Goal: Transaction & Acquisition: Purchase product/service

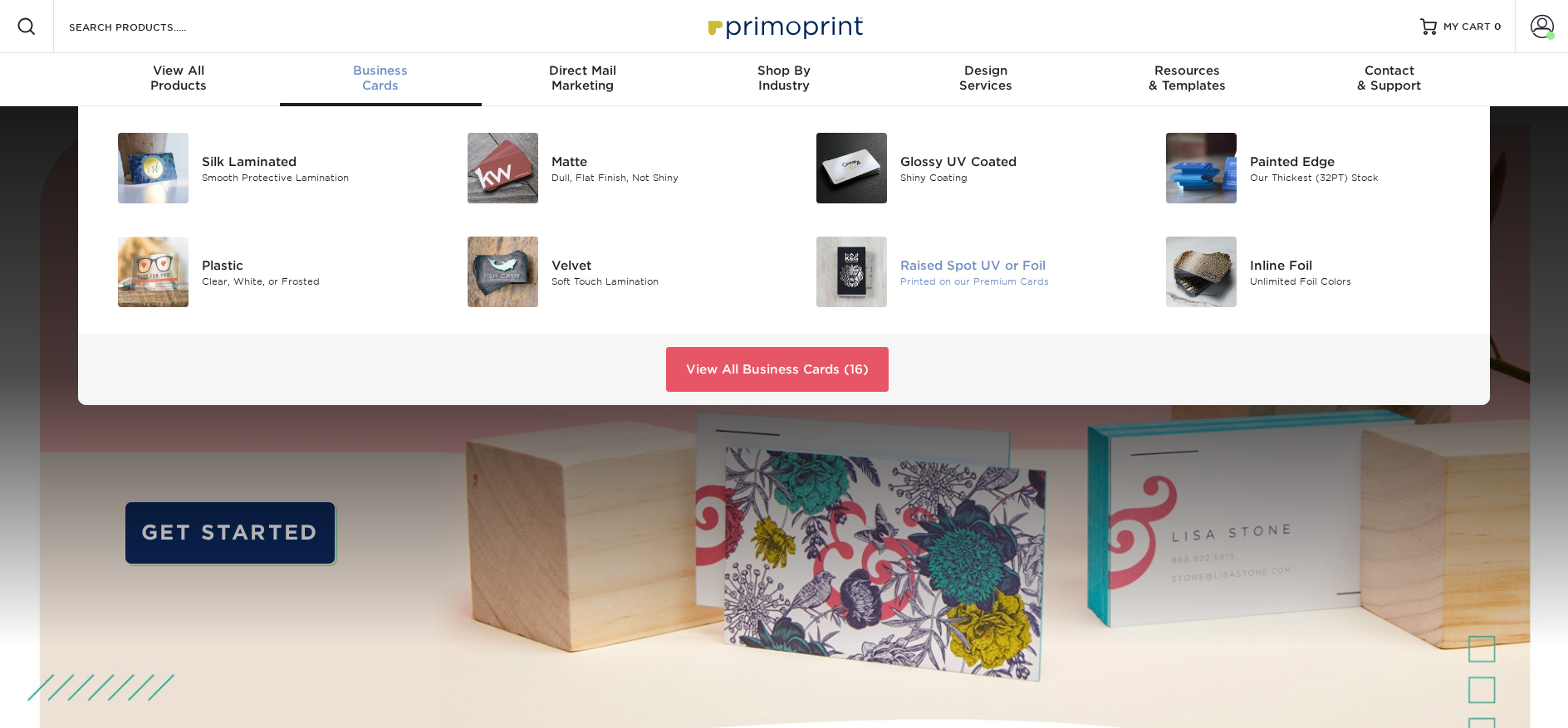
click at [884, 274] on img at bounding box center [851, 272] width 71 height 71
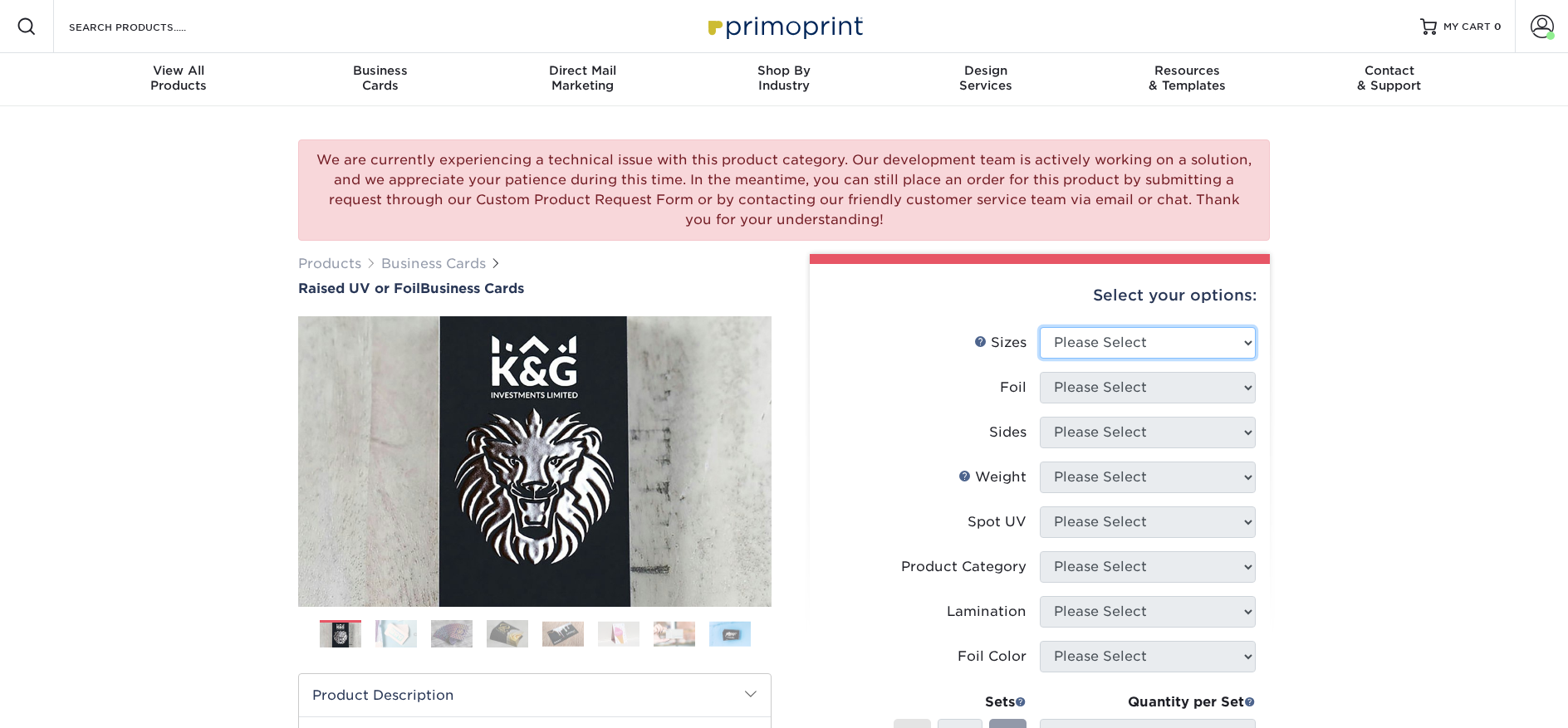
click at [1082, 346] on select "Please Select 2" x 3.5" - Standard" at bounding box center [1148, 344] width 216 height 32
select select "2.00x3.50"
click at [1040, 328] on select "Please Select 2" x 3.5" - Standard" at bounding box center [1148, 344] width 216 height 32
click at [1093, 392] on select "Please Select No Yes" at bounding box center [1148, 387] width 216 height 32
select select "1"
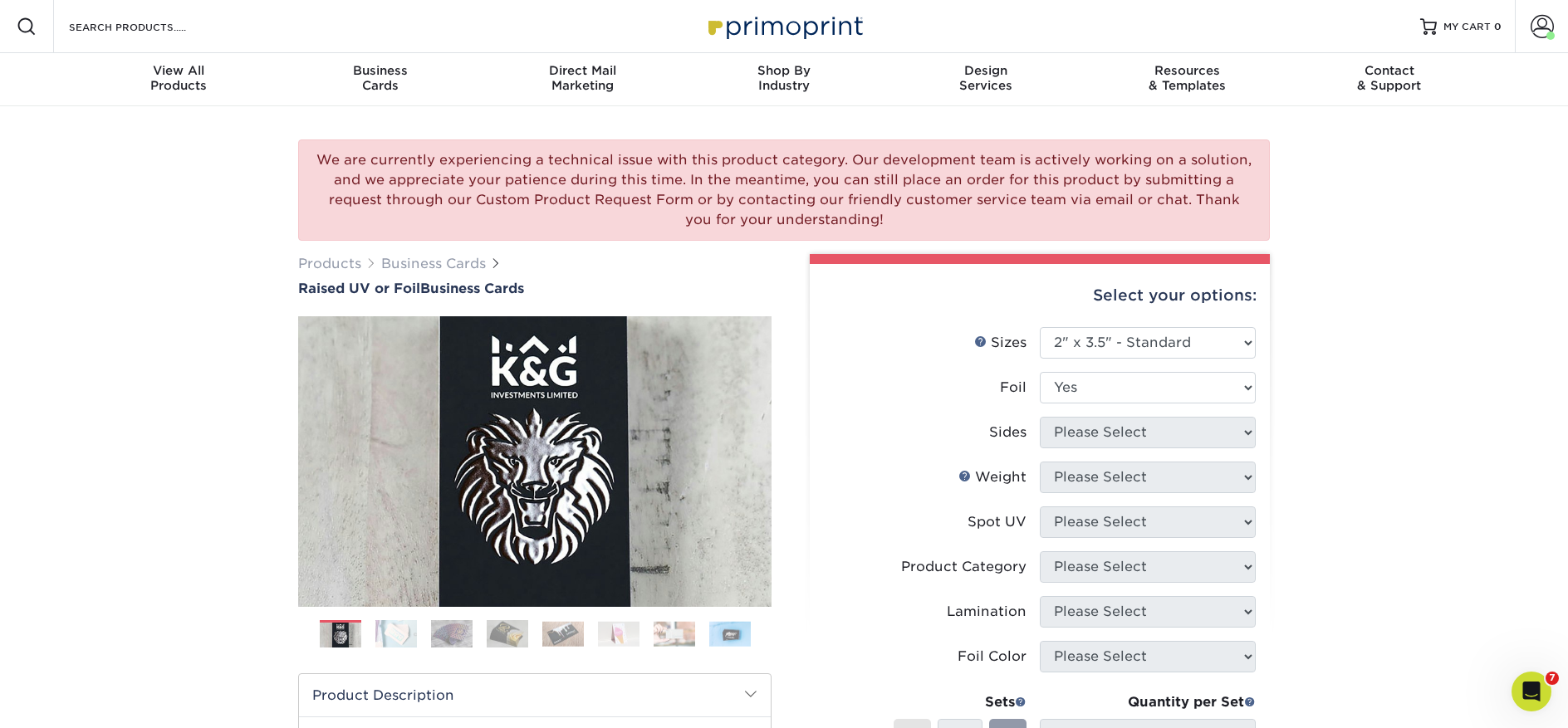
click at [1040, 371] on select "Please Select No Yes" at bounding box center [1148, 387] width 216 height 32
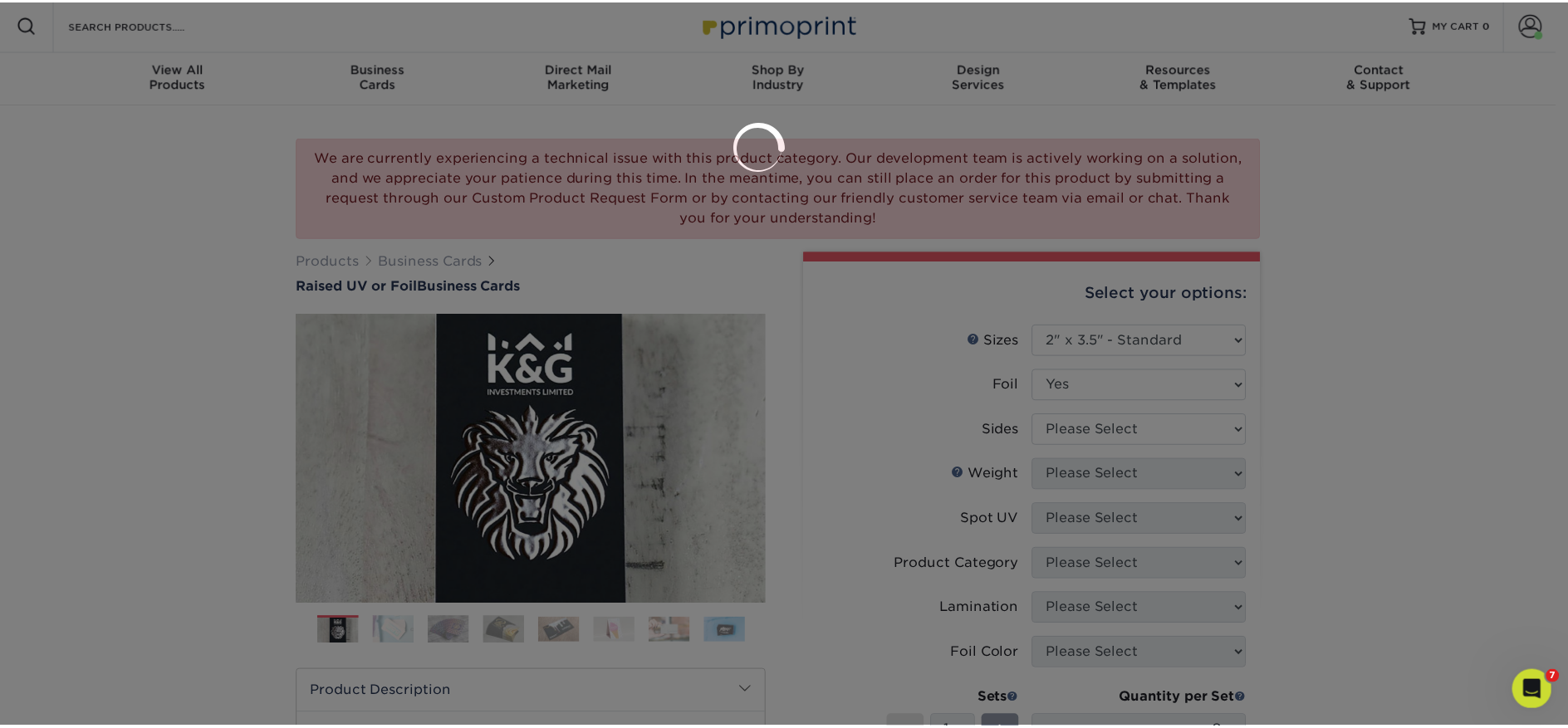
scroll to position [3, 0]
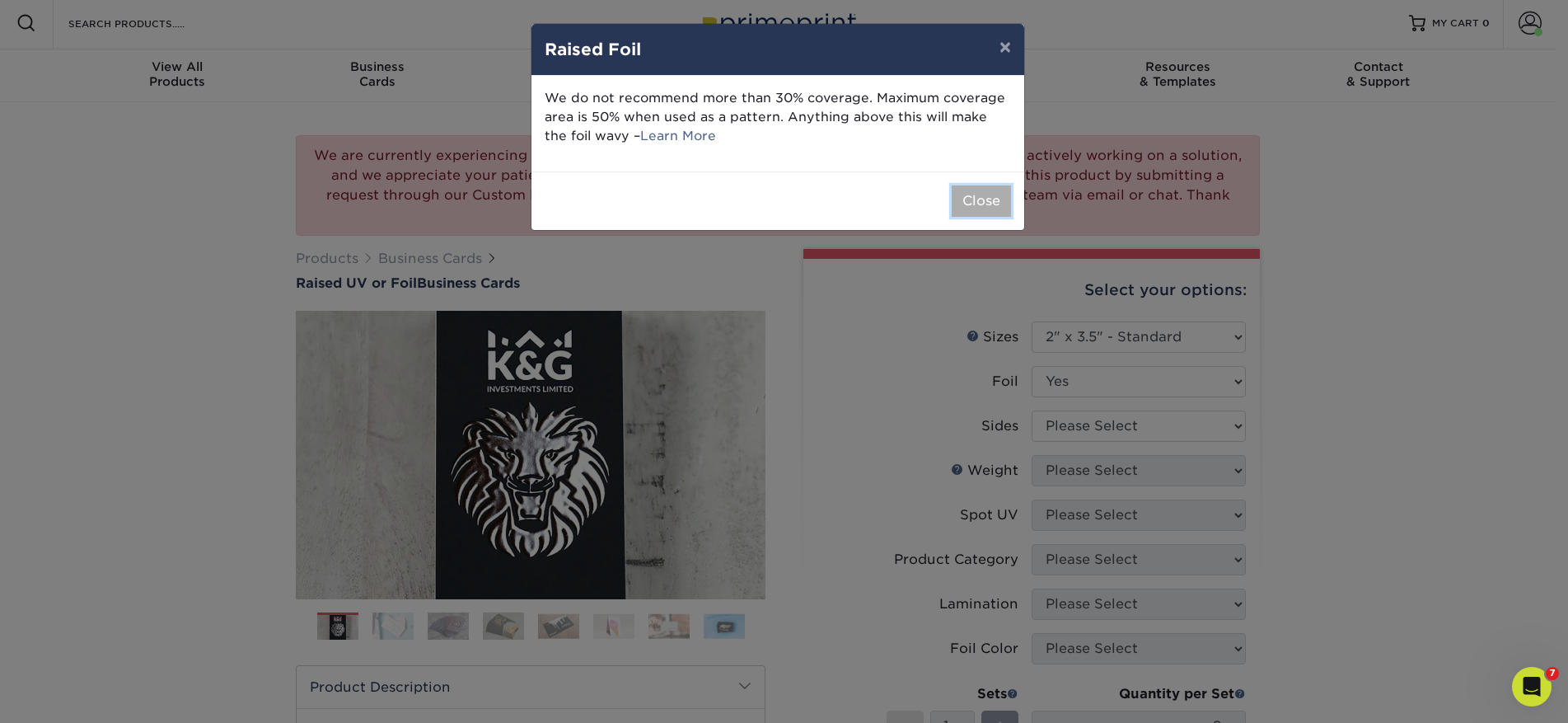
click at [983, 203] on button "Close" at bounding box center [981, 201] width 59 height 32
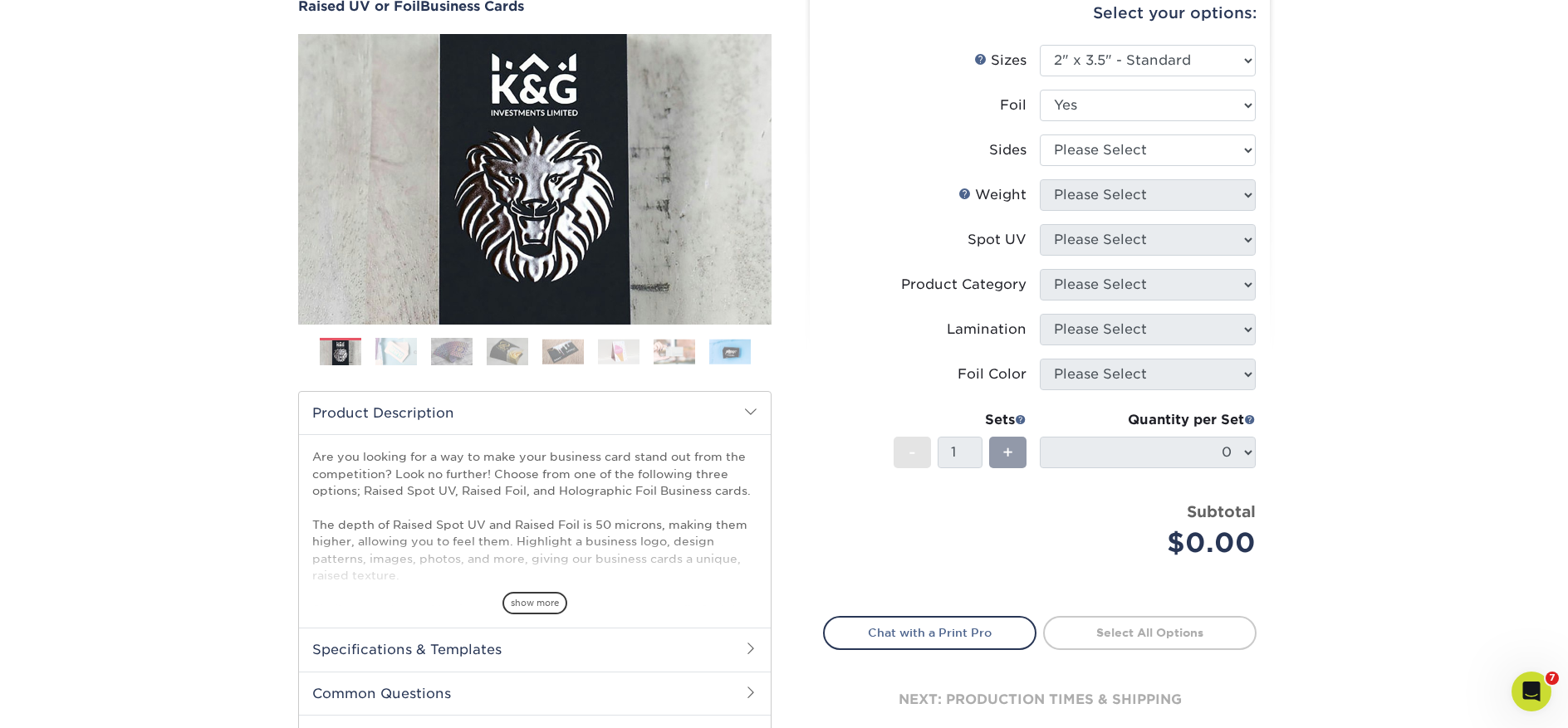
scroll to position [285, 0]
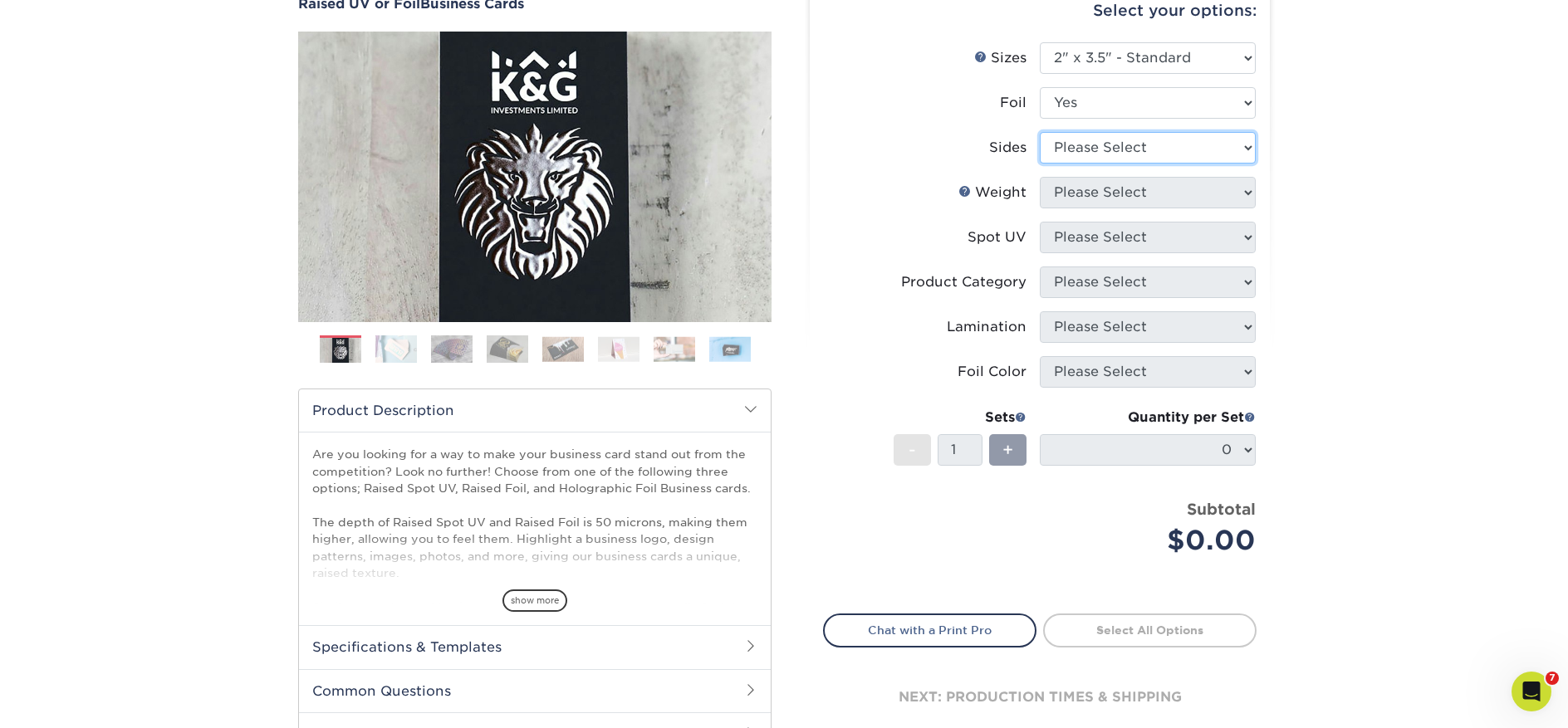
click at [1101, 148] on select "Please Select Print Both Sides - Foil Both Sides Print Both Sides - Foil Front …" at bounding box center [1148, 148] width 216 height 32
select select "e9e9dfb3-fba1-4d60-972c-fd9ca5904d33"
click at [1040, 132] on select "Please Select Print Both Sides - Foil Both Sides Print Both Sides - Foil Front …" at bounding box center [1148, 148] width 216 height 32
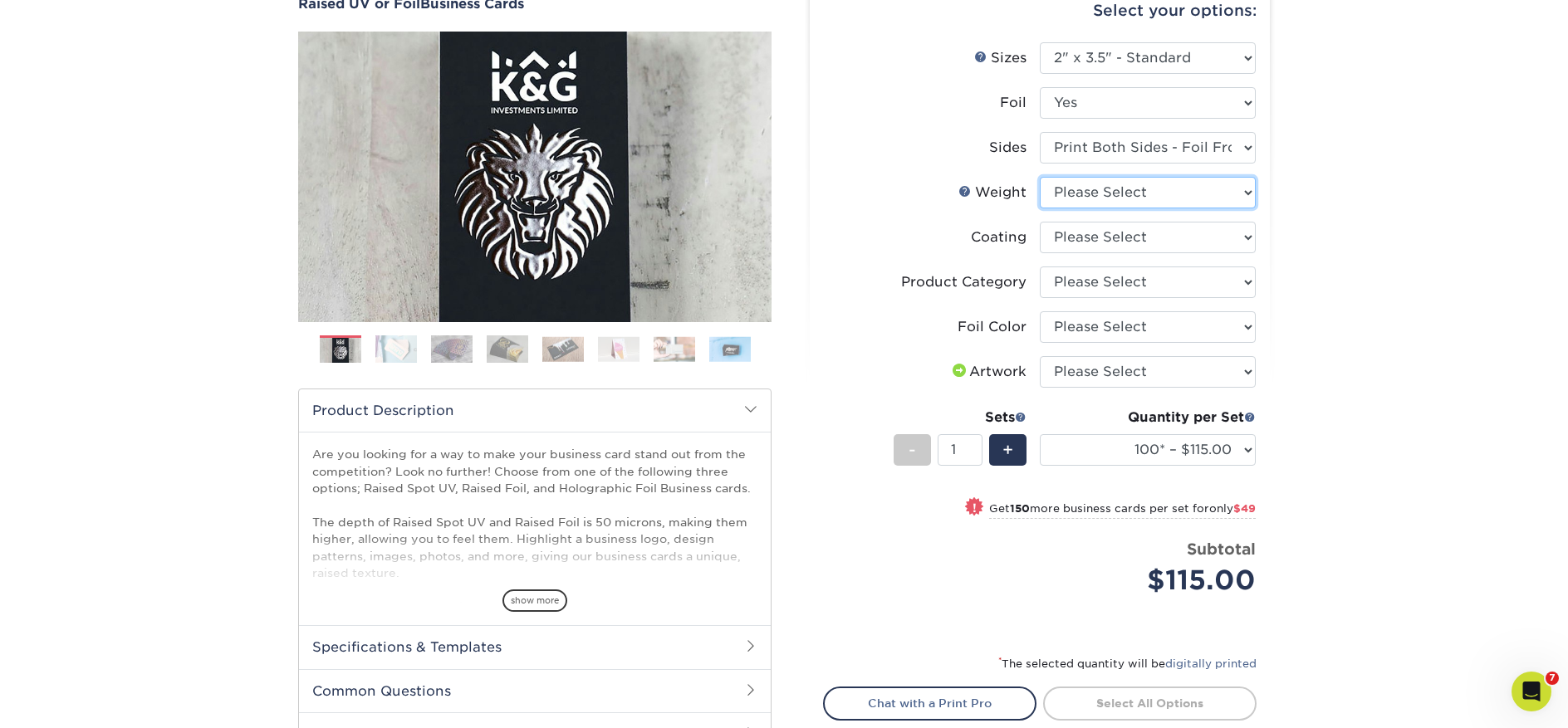
click at [1136, 201] on select "Please Select 16PT" at bounding box center [1148, 193] width 216 height 32
select select "16PT"
click at [1040, 177] on select "Please Select 16PT" at bounding box center [1148, 193] width 216 height 32
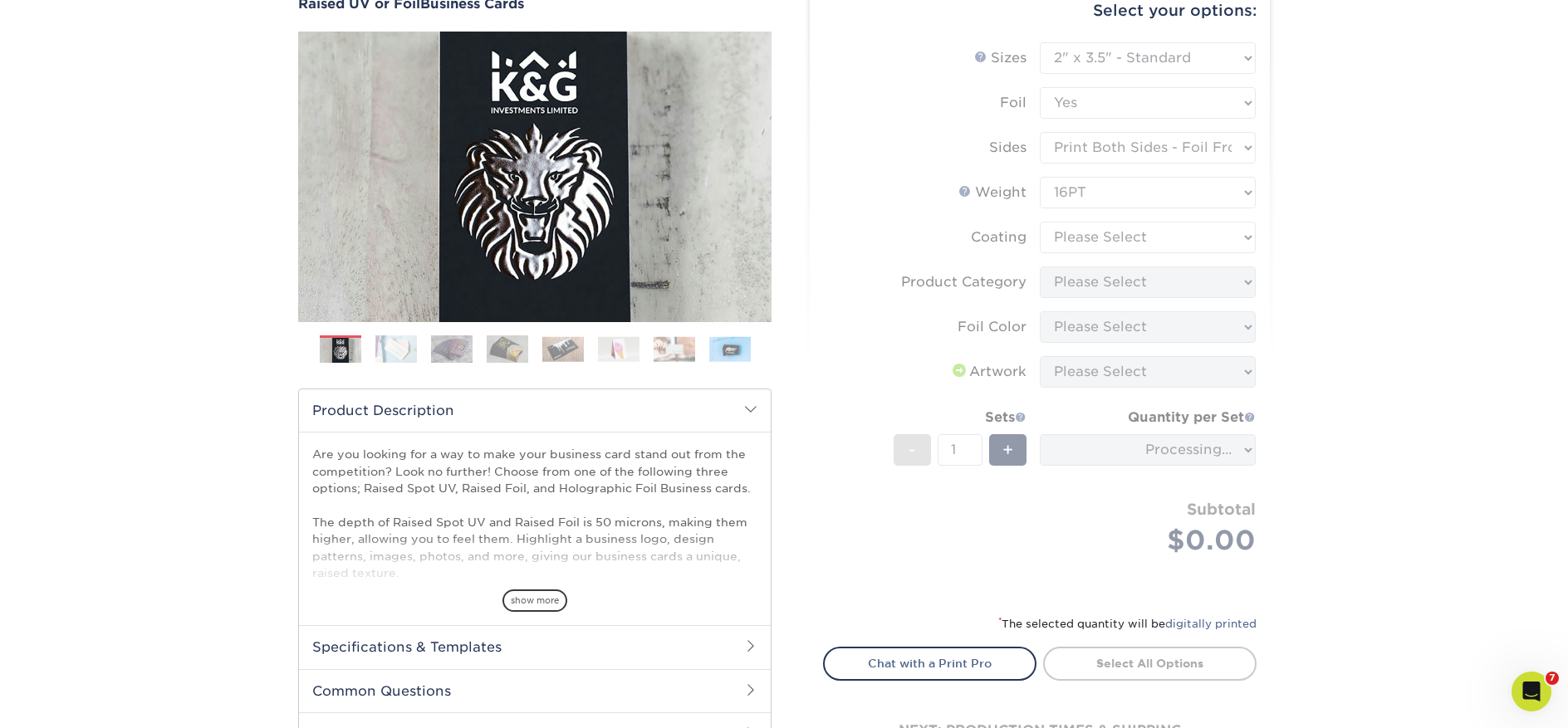
click at [1118, 240] on form "Sizes Help Sizes Please Select 2" x 3.5" - Standard Foil Please Select" at bounding box center [1040, 318] width 433 height 552
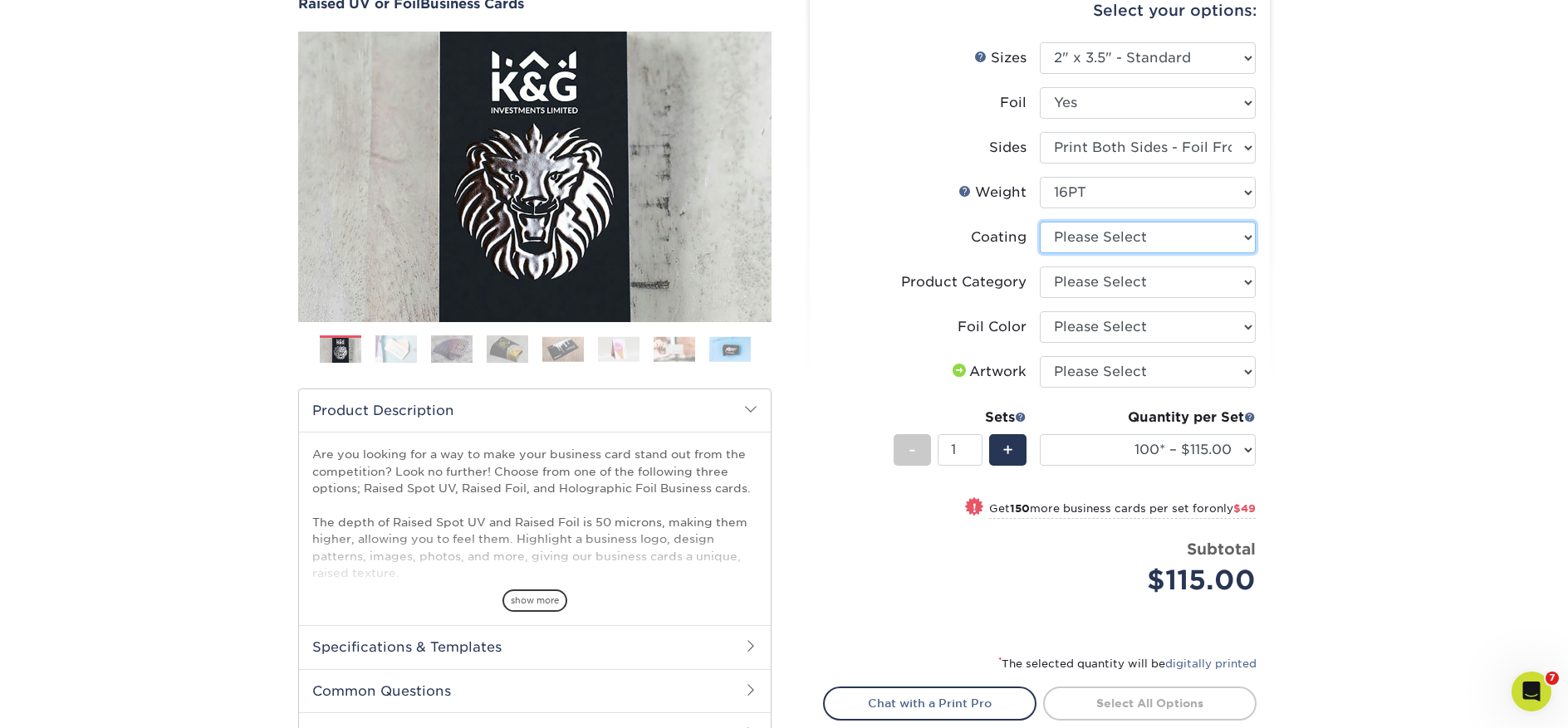
click at [1099, 239] on select at bounding box center [1148, 238] width 216 height 32
select select "3e7618de-abca-4bda-9f97-8b9129e913d8"
click at [1040, 222] on select at bounding box center [1148, 238] width 216 height 32
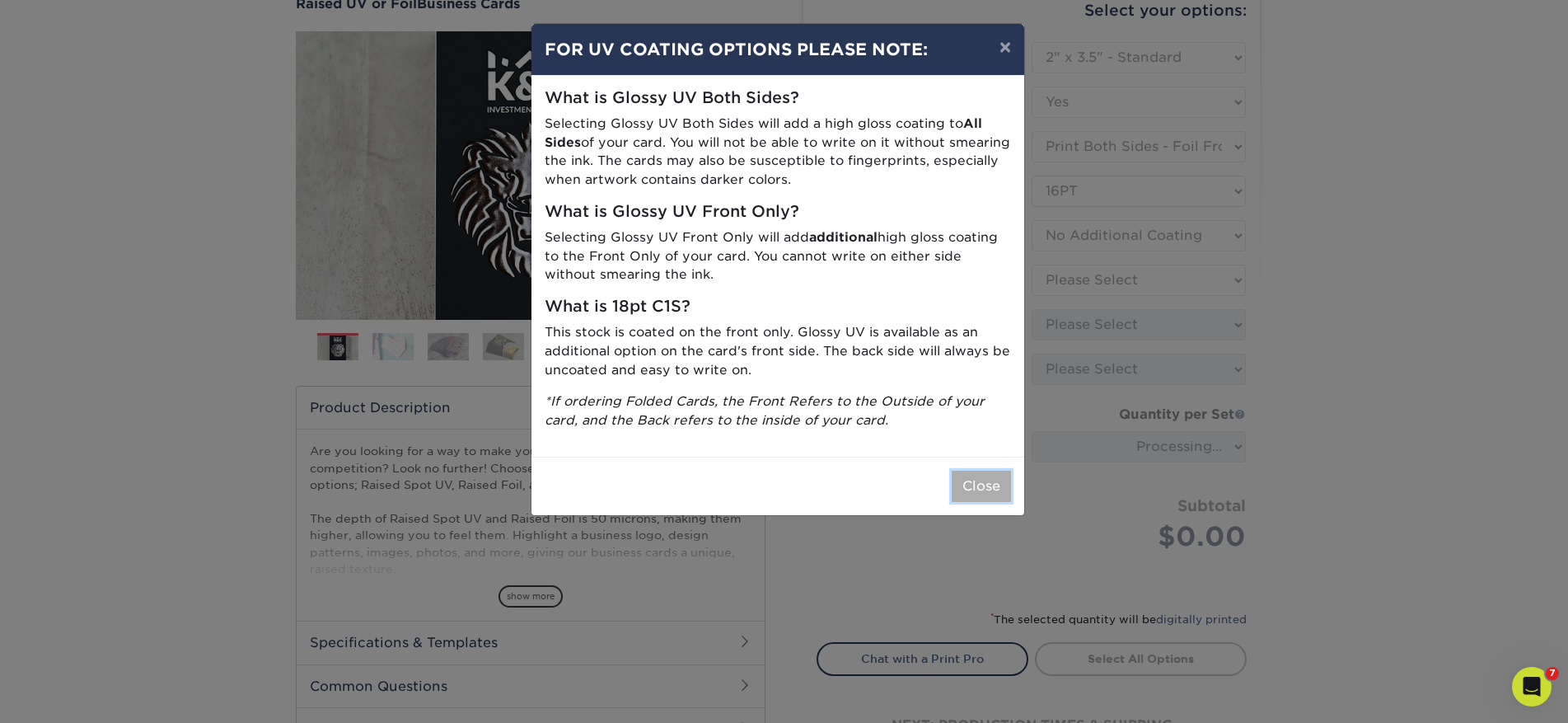
click at [1008, 478] on button "Close" at bounding box center [981, 487] width 59 height 32
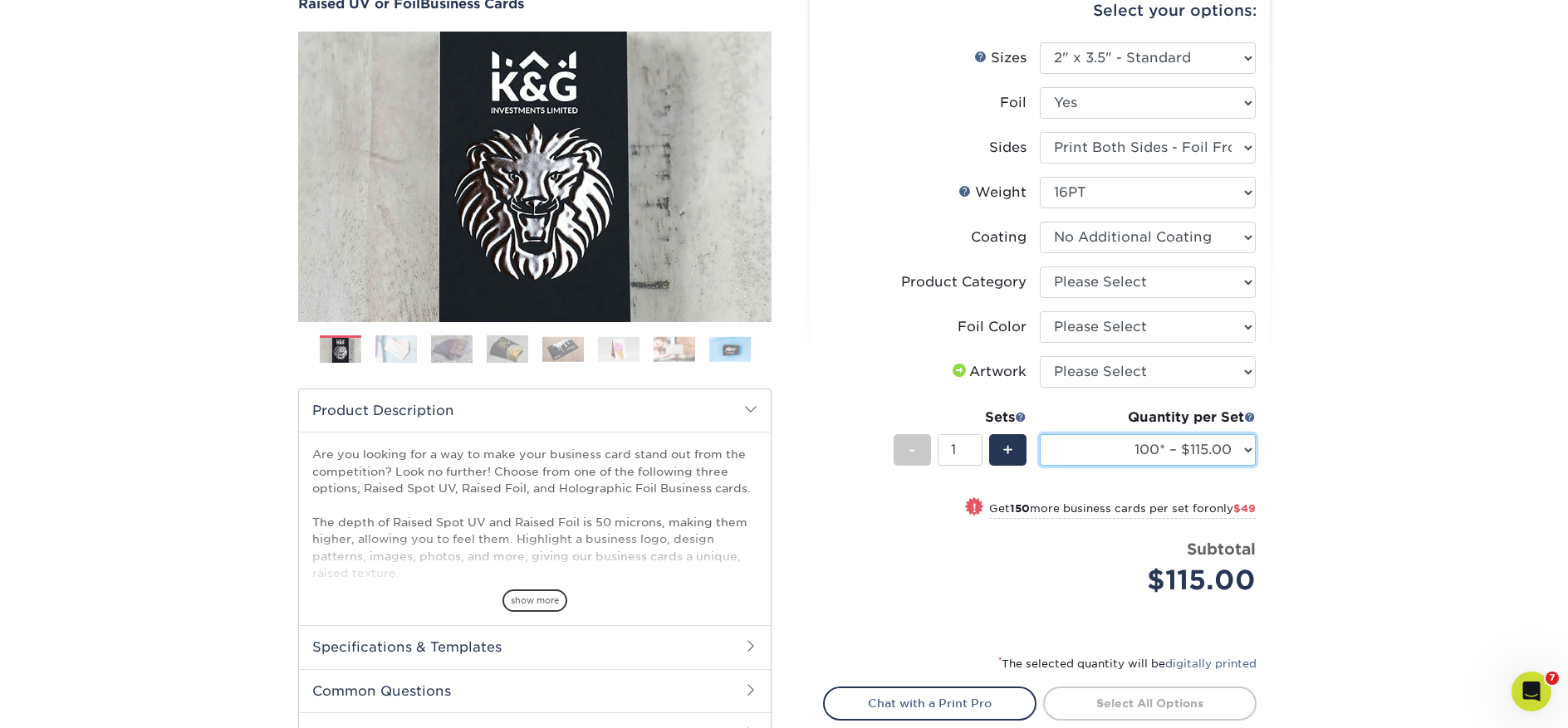
click at [1217, 450] on select "100* – $115.00 250* – $164.00 500* – $221.00" at bounding box center [1148, 450] width 216 height 32
click at [1040, 434] on select "100* – $115.00 250* – $164.00 500* – $221.00" at bounding box center [1148, 450] width 216 height 32
